Goal: Find specific page/section: Find specific page/section

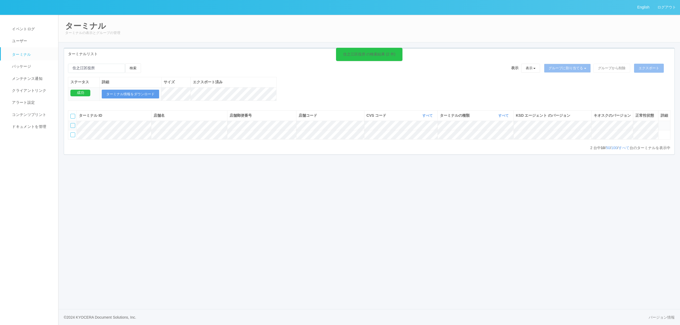
click at [41, 22] on ul "イベントログ ユーザー ターミナル パッケージ メンテナンス通知 クライアントリンク アラート設定 コンテンツプリント ドキュメントを管理" at bounding box center [31, 74] width 63 height 118
click at [37, 25] on link "イベントログ" at bounding box center [32, 29] width 62 height 12
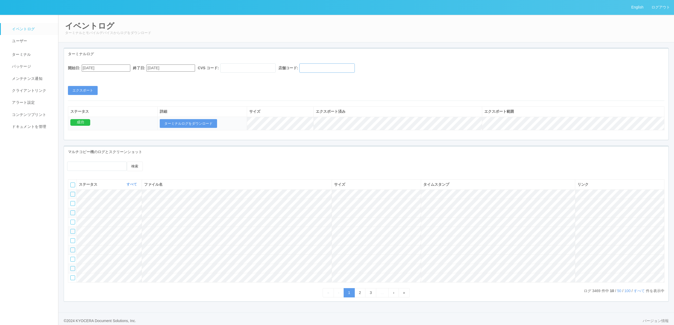
drag, startPoint x: 315, startPoint y: 67, endPoint x: 301, endPoint y: 70, distance: 14.7
click at [315, 67] on input "text" at bounding box center [326, 67] width 55 height 9
click at [112, 70] on input "[DATE]" at bounding box center [106, 68] width 49 height 7
click at [86, 79] on div "[DATE]" at bounding box center [88, 82] width 12 height 6
click at [84, 76] on button "button" at bounding box center [84, 76] width 4 height 2
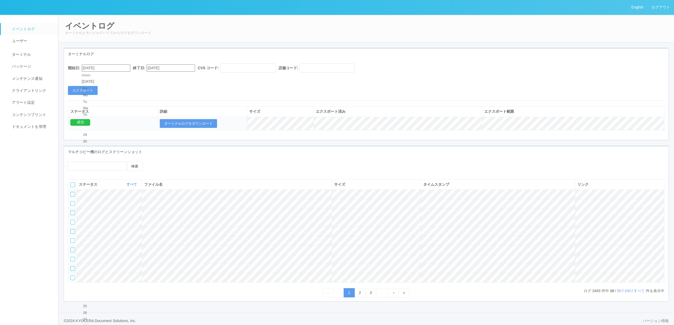
click at [85, 76] on button "button" at bounding box center [84, 76] width 4 height 2
click at [209, 79] on div "開始日: [DATE] 終了日: [DATE] CVS コード: 店舗コード: エクスポート" at bounding box center [366, 79] width 605 height 32
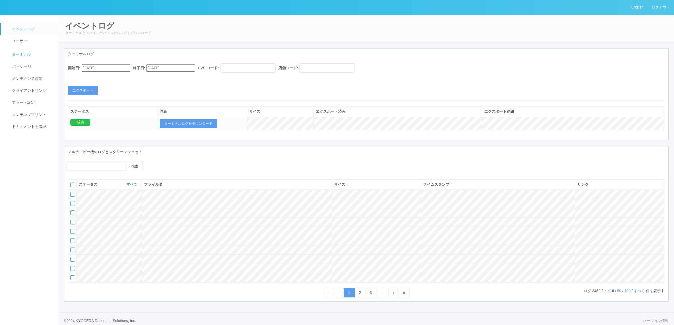
click at [7, 50] on link "ターミナル" at bounding box center [32, 53] width 62 height 13
